Goal: Information Seeking & Learning: Learn about a topic

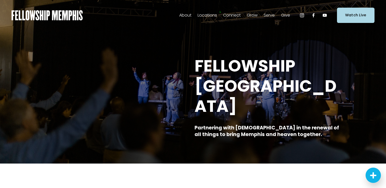
click at [0, 0] on span "Our Beliefs" at bounding box center [0, 0] width 0 height 0
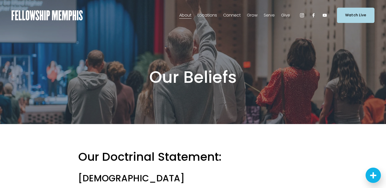
click at [0, 0] on span "Our Values" at bounding box center [0, 0] width 0 height 0
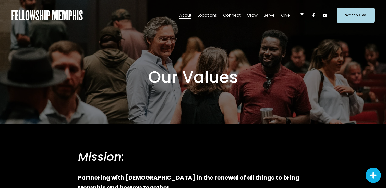
click at [0, 0] on span "Sermons" at bounding box center [0, 0] width 0 height 0
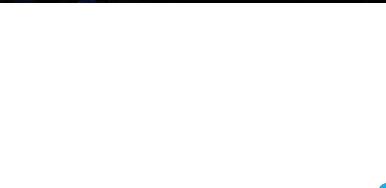
scroll to position [122, 0]
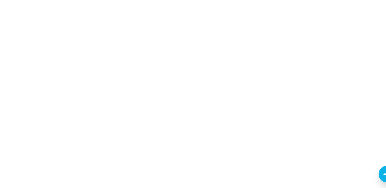
scroll to position [122, 0]
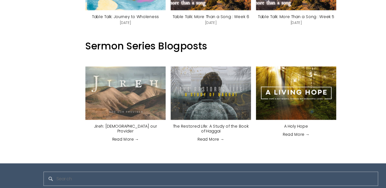
scroll to position [352, 0]
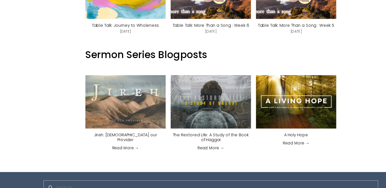
click at [280, 110] on img at bounding box center [271, 101] width 87 height 49
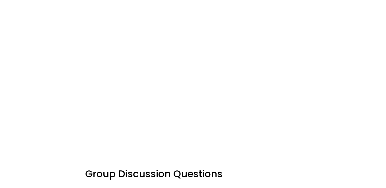
scroll to position [298, 0]
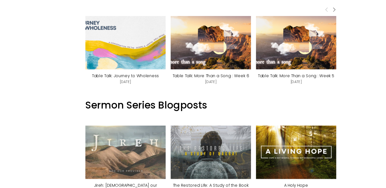
click at [220, 147] on img at bounding box center [192, 155] width 87 height 49
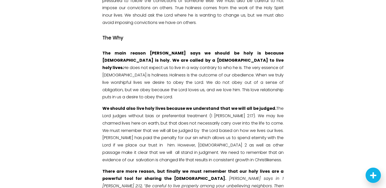
scroll to position [552, 0]
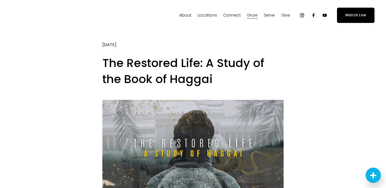
click at [186, 16] on span "About" at bounding box center [185, 15] width 12 height 7
click at [0, 0] on span "Our Values" at bounding box center [0, 0] width 0 height 0
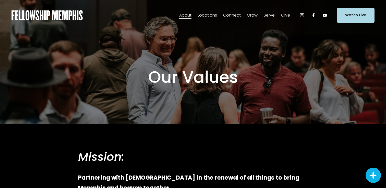
click at [0, 0] on span "Our Beliefs" at bounding box center [0, 0] width 0 height 0
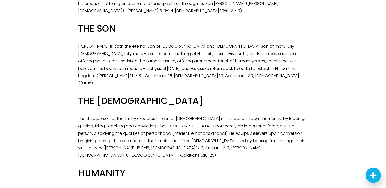
scroll to position [257, 0]
